Goal: Task Accomplishment & Management: Use online tool/utility

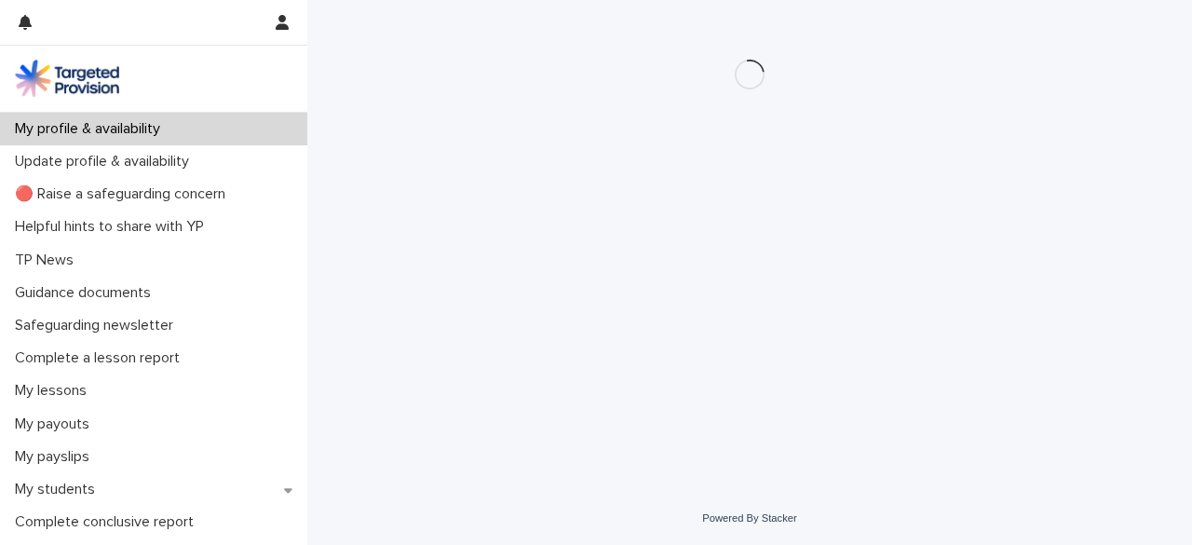
click at [307, 141] on div "Loading... Saving… Loading... Saving…" at bounding box center [749, 246] width 885 height 492
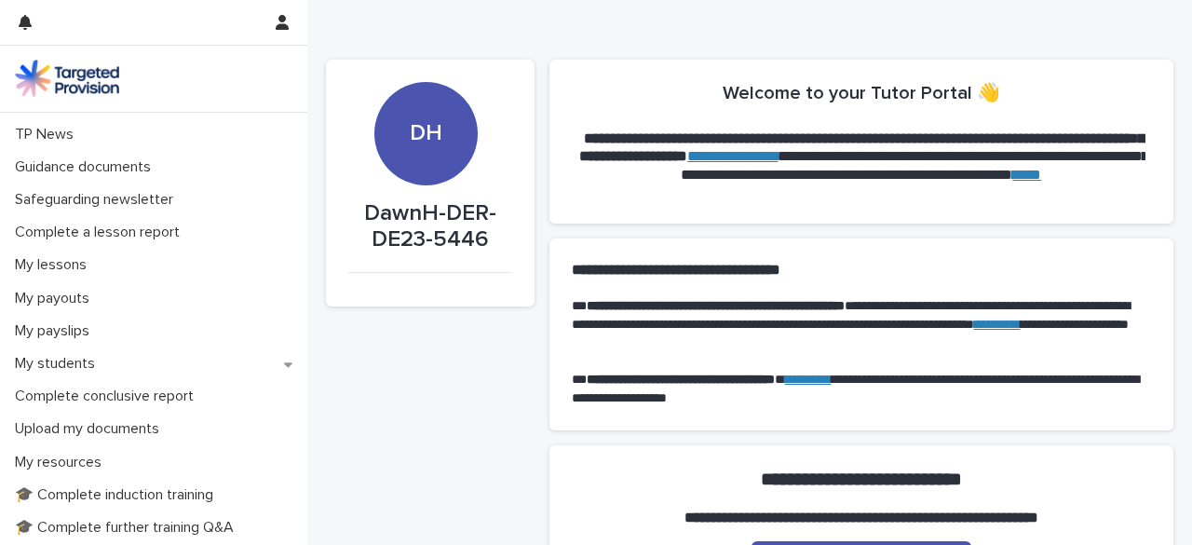
scroll to position [183, 0]
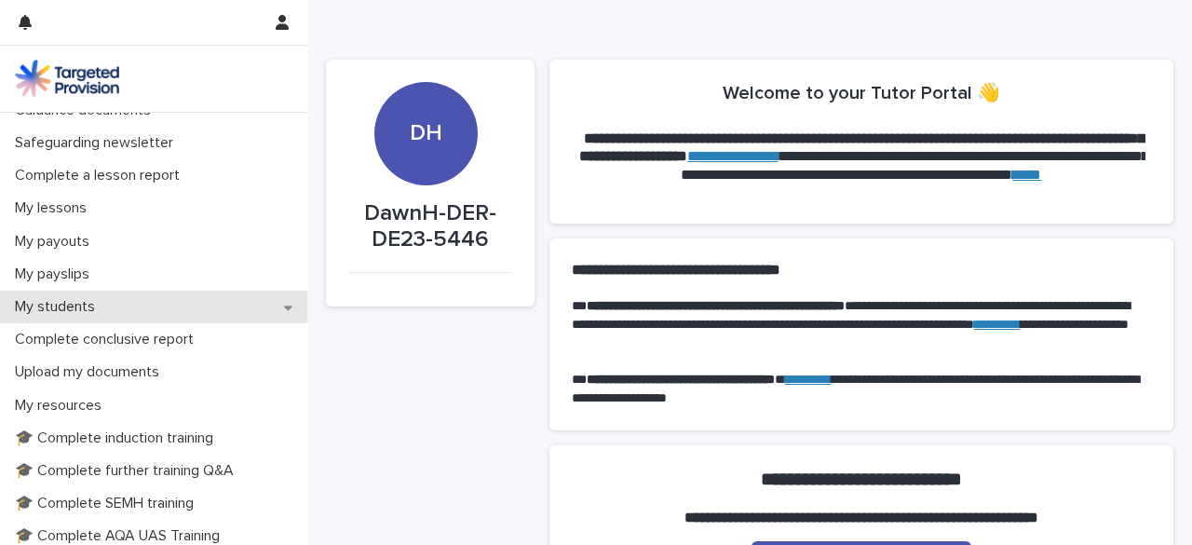
click at [272, 308] on div "My students" at bounding box center [153, 307] width 307 height 33
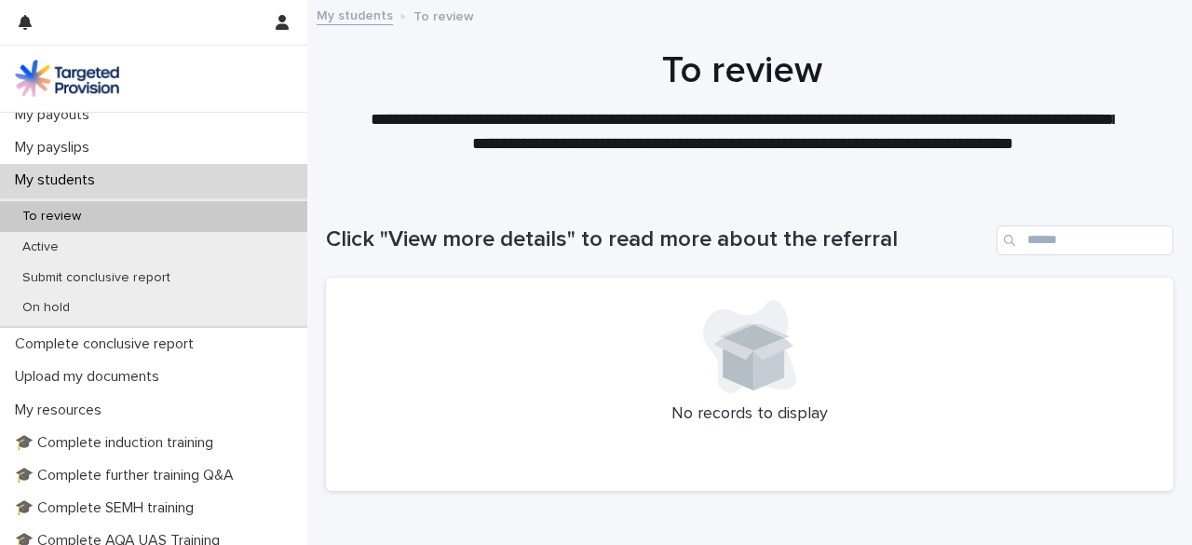
scroll to position [356, 0]
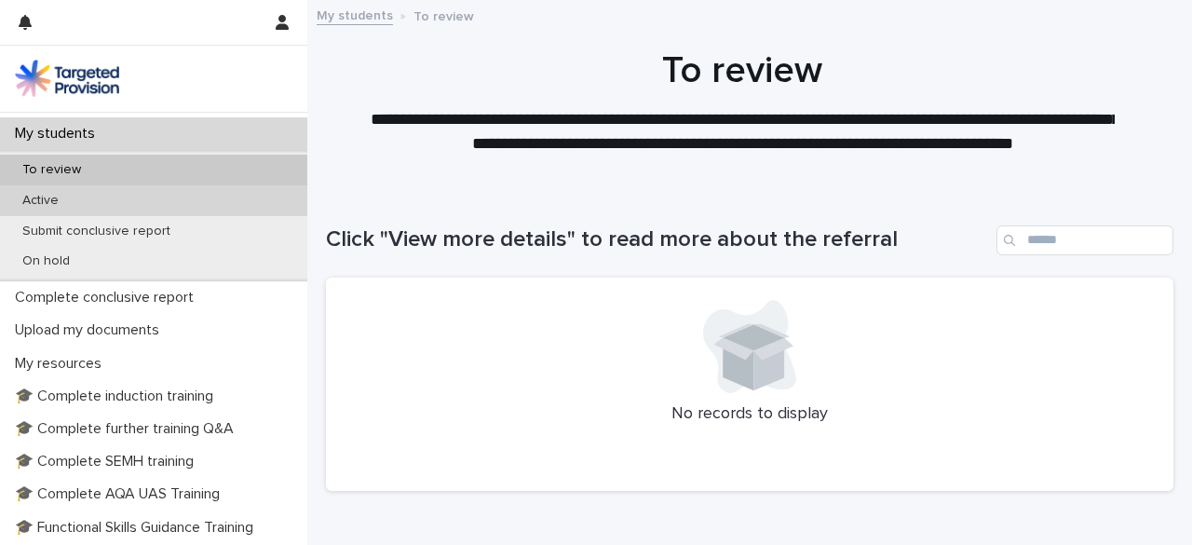
click at [109, 204] on div "Active" at bounding box center [153, 200] width 307 height 31
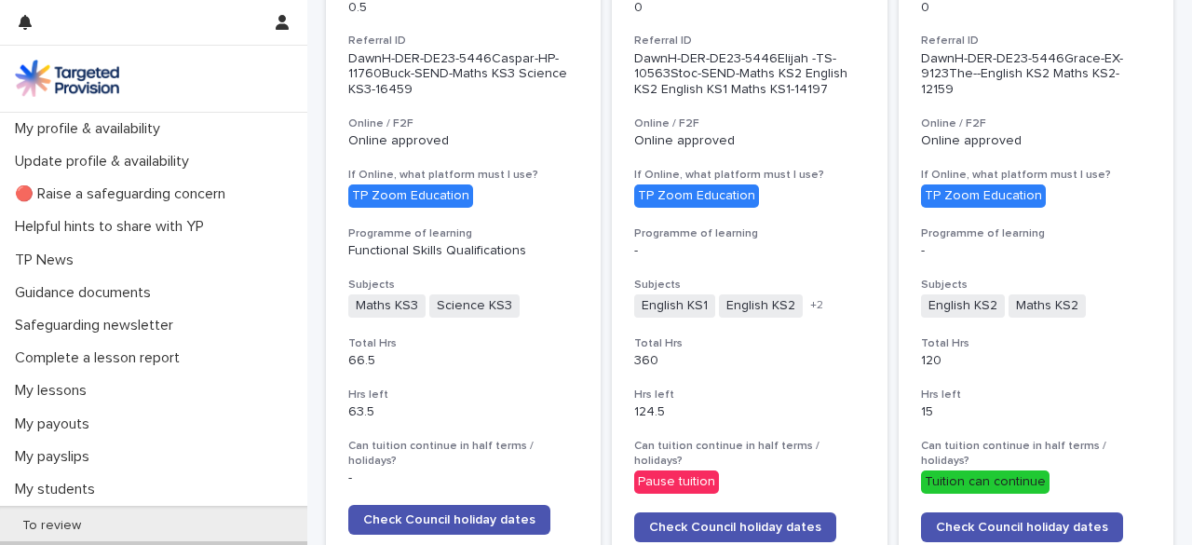
scroll to position [718, 0]
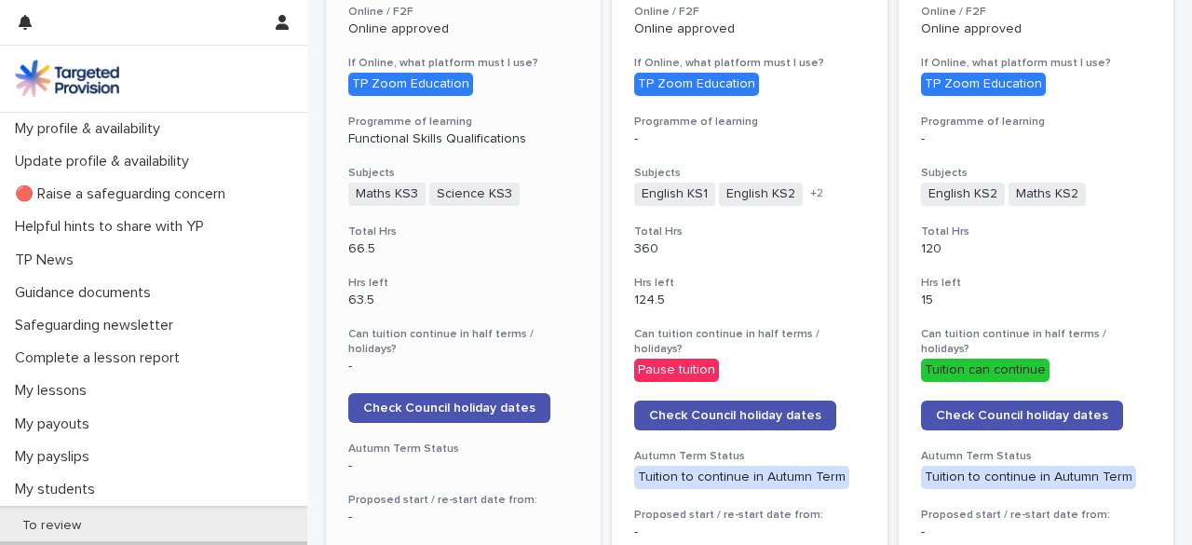
click at [502, 327] on h3 "Can tuition continue in half terms / holidays?" at bounding box center [463, 342] width 230 height 30
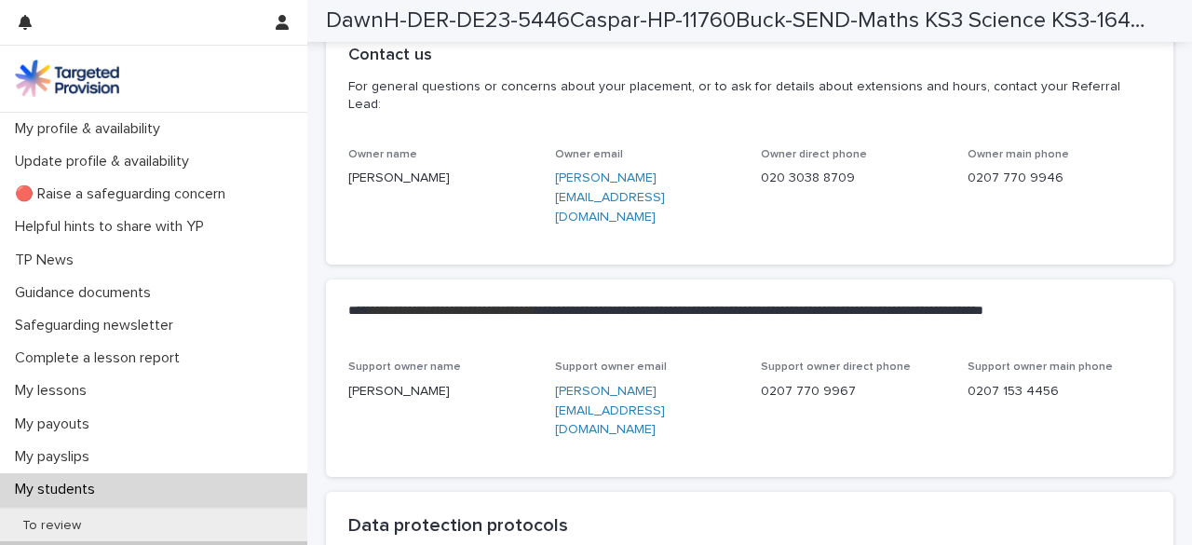
scroll to position [4399, 0]
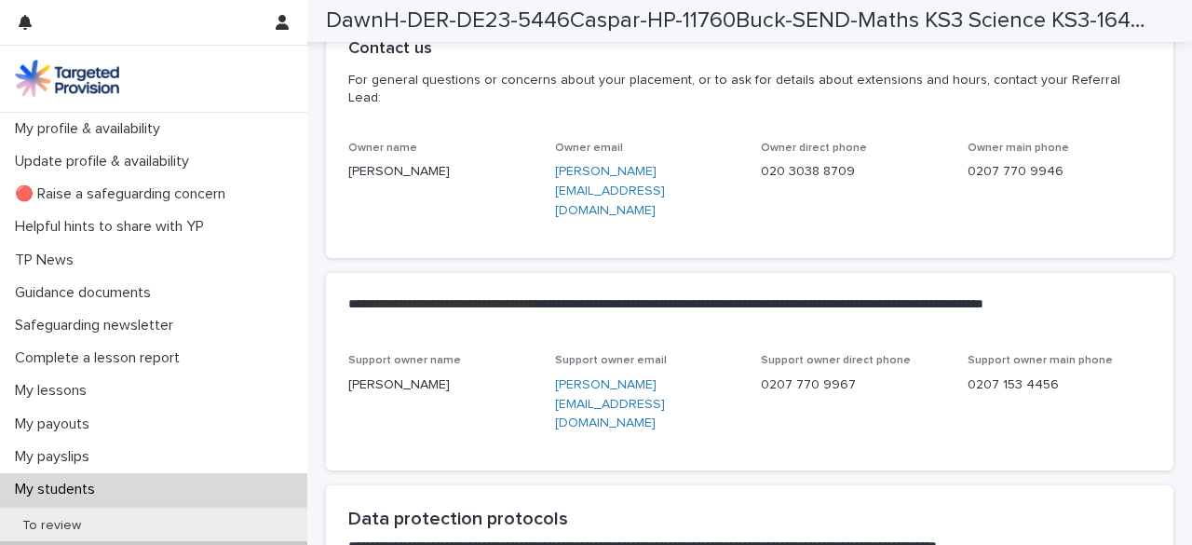
click at [617, 197] on link "[PERSON_NAME][EMAIL_ADDRESS][DOMAIN_NAME]" at bounding box center [610, 191] width 110 height 52
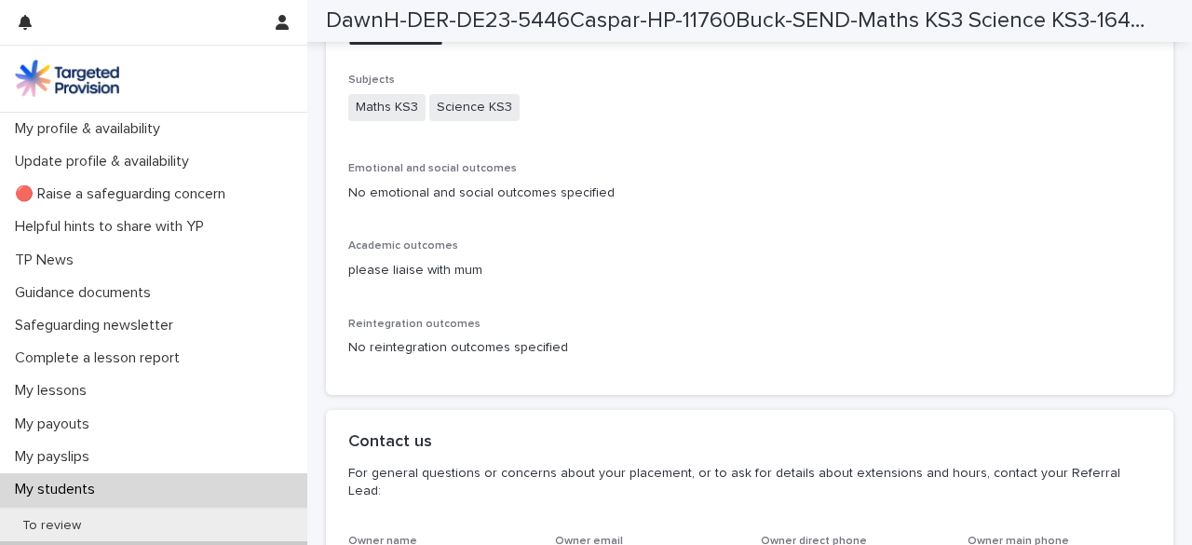
scroll to position [3979, 0]
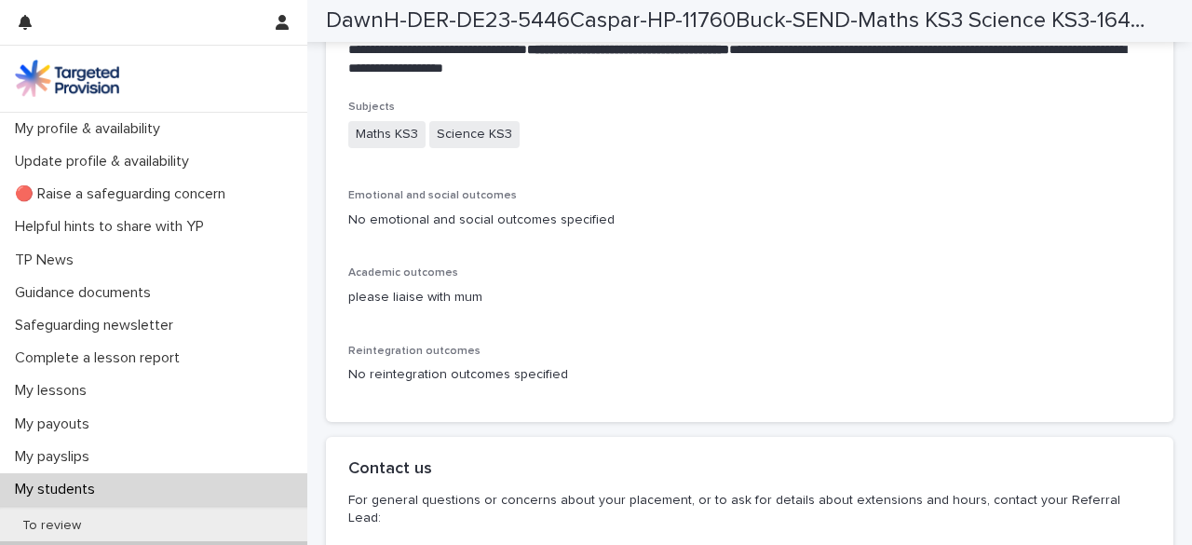
drag, startPoint x: 1170, startPoint y: 397, endPoint x: 1170, endPoint y: 384, distance: 13.0
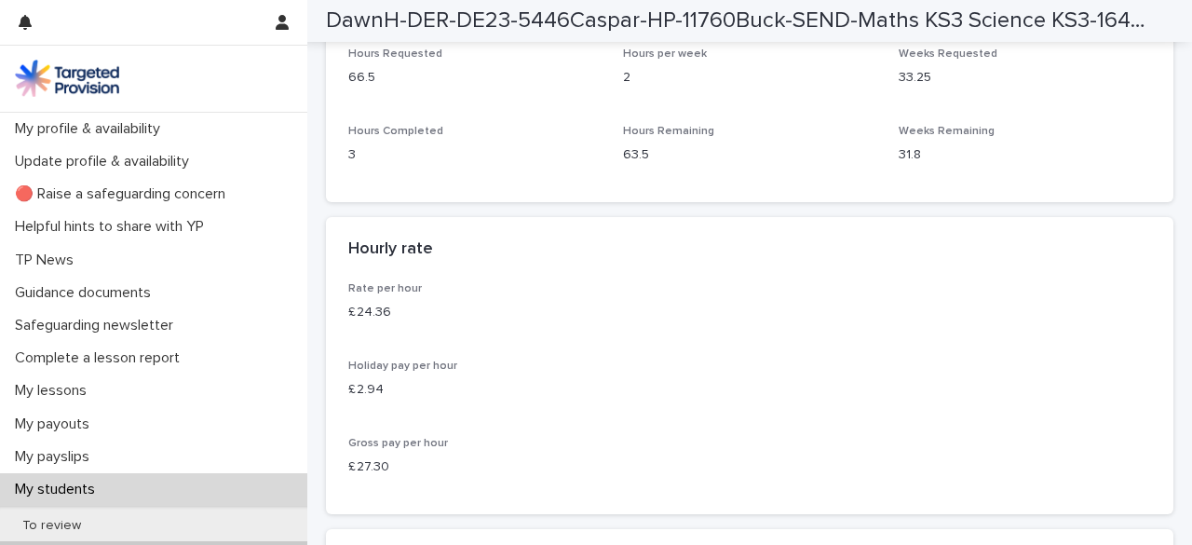
scroll to position [3326, 0]
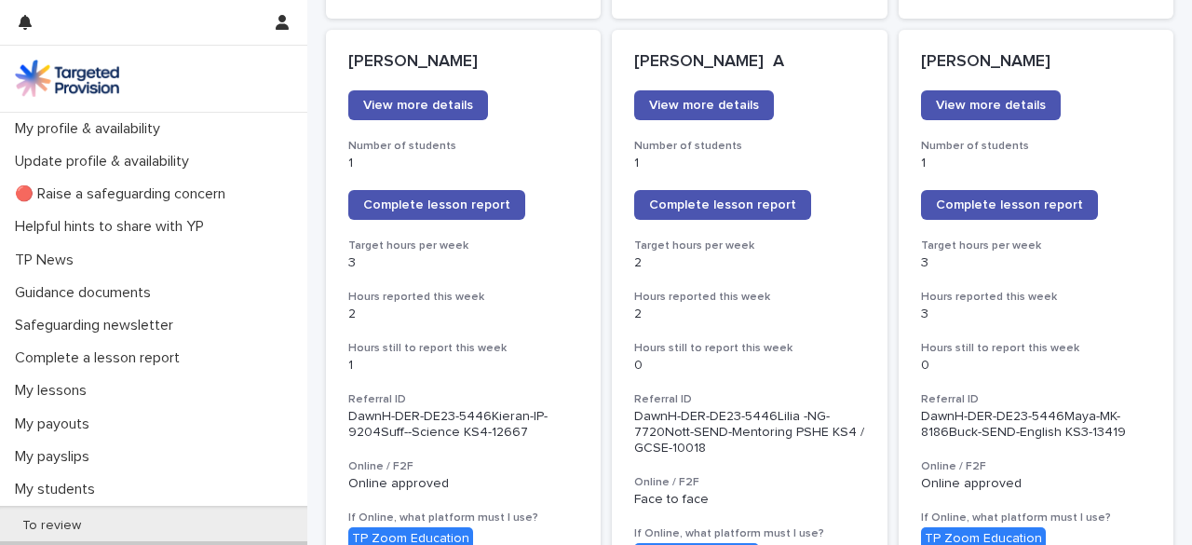
scroll to position [1578, 0]
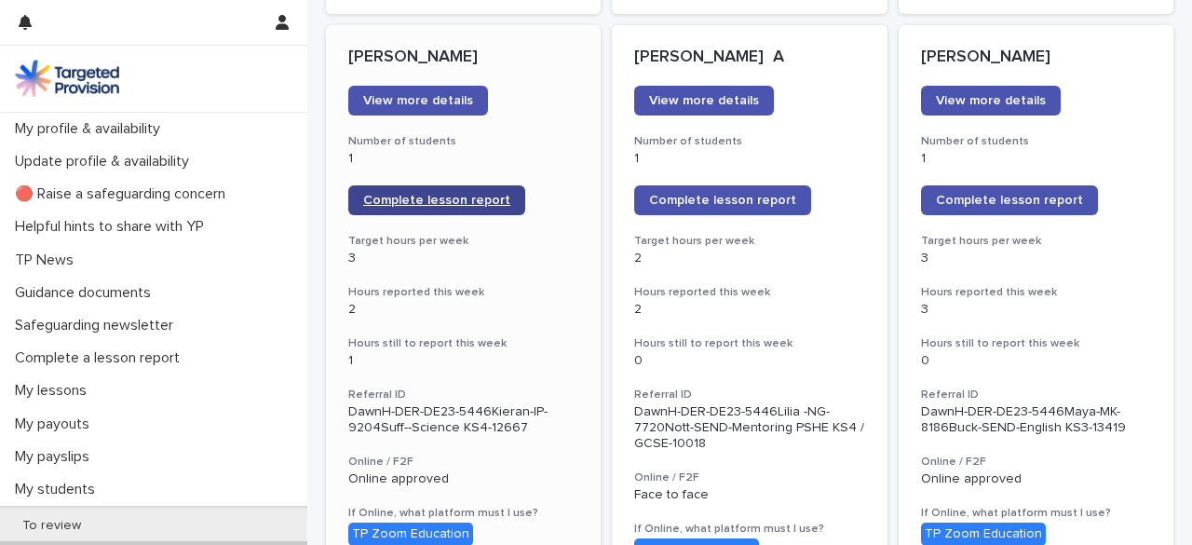
click at [473, 194] on span "Complete lesson report" at bounding box center [436, 200] width 147 height 13
